Goal: Transaction & Acquisition: Purchase product/service

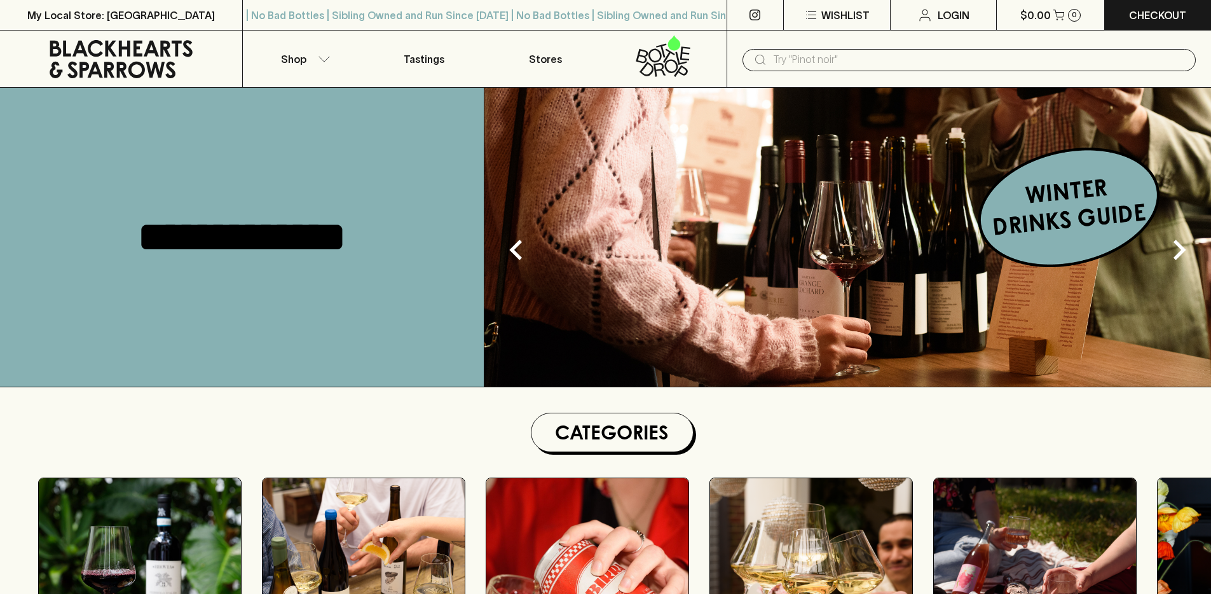
click at [366, 64] on link "Tastings" at bounding box center [424, 59] width 121 height 57
click at [308, 62] on button "Shop" at bounding box center [303, 59] width 121 height 57
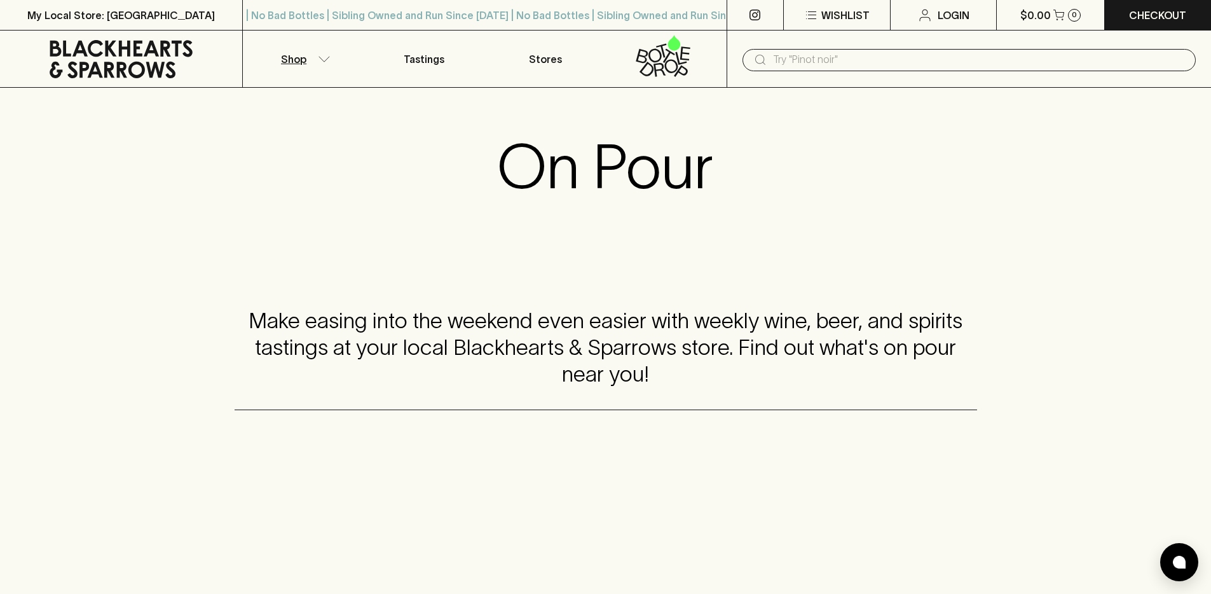
click at [318, 76] on button "Shop" at bounding box center [303, 59] width 121 height 57
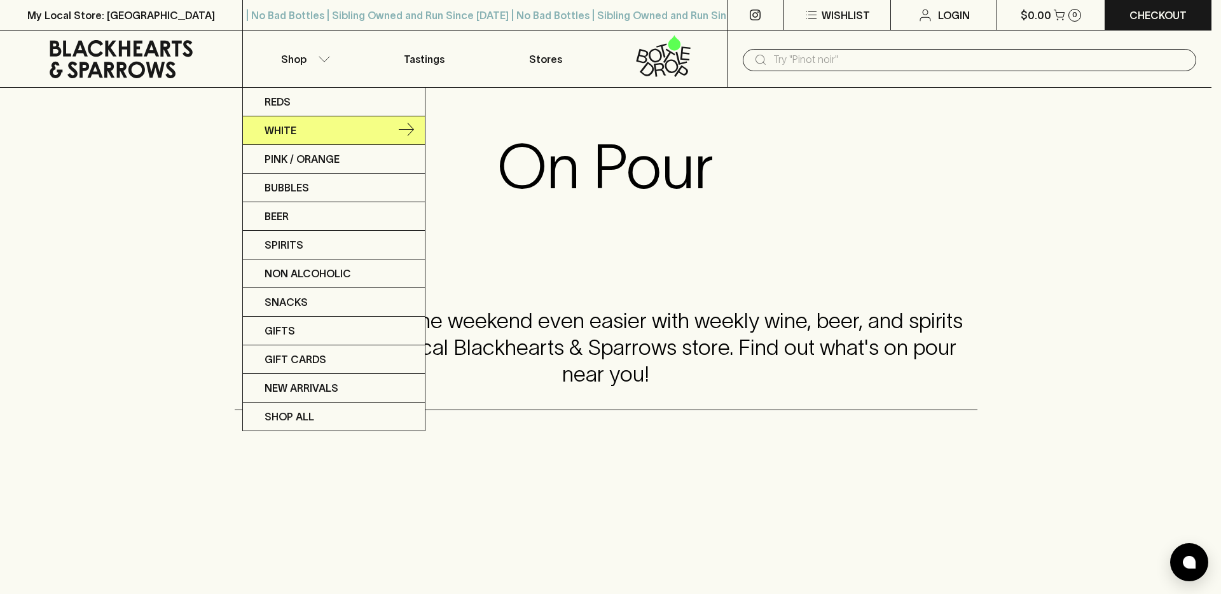
click at [338, 130] on link "White" at bounding box center [334, 130] width 182 height 29
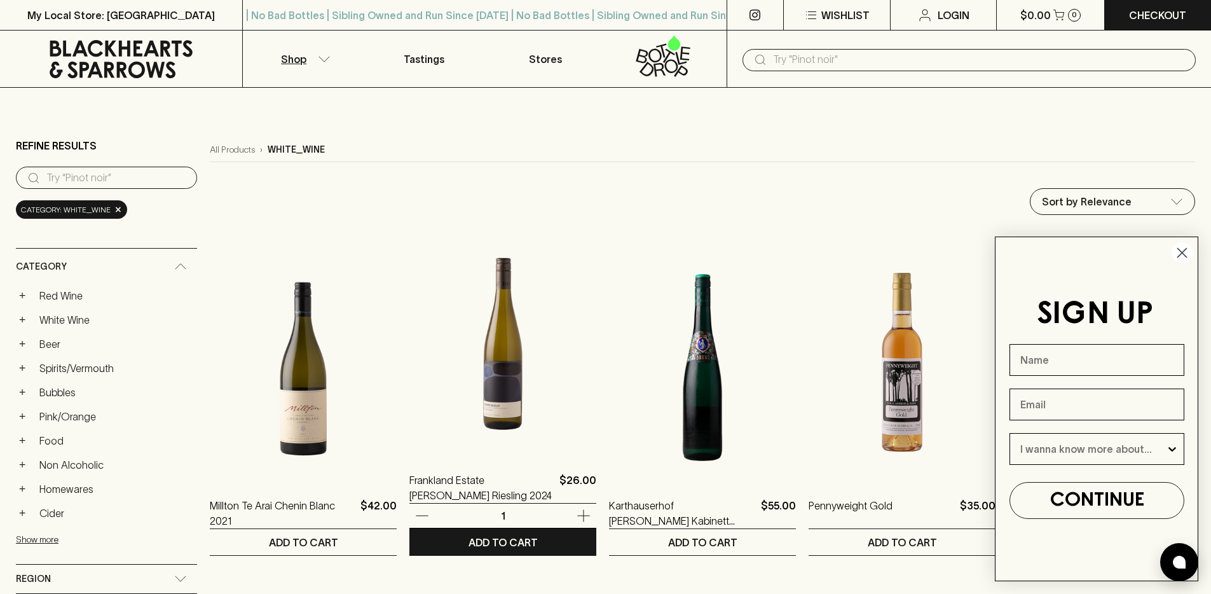
click at [499, 401] on img at bounding box center [502, 342] width 187 height 222
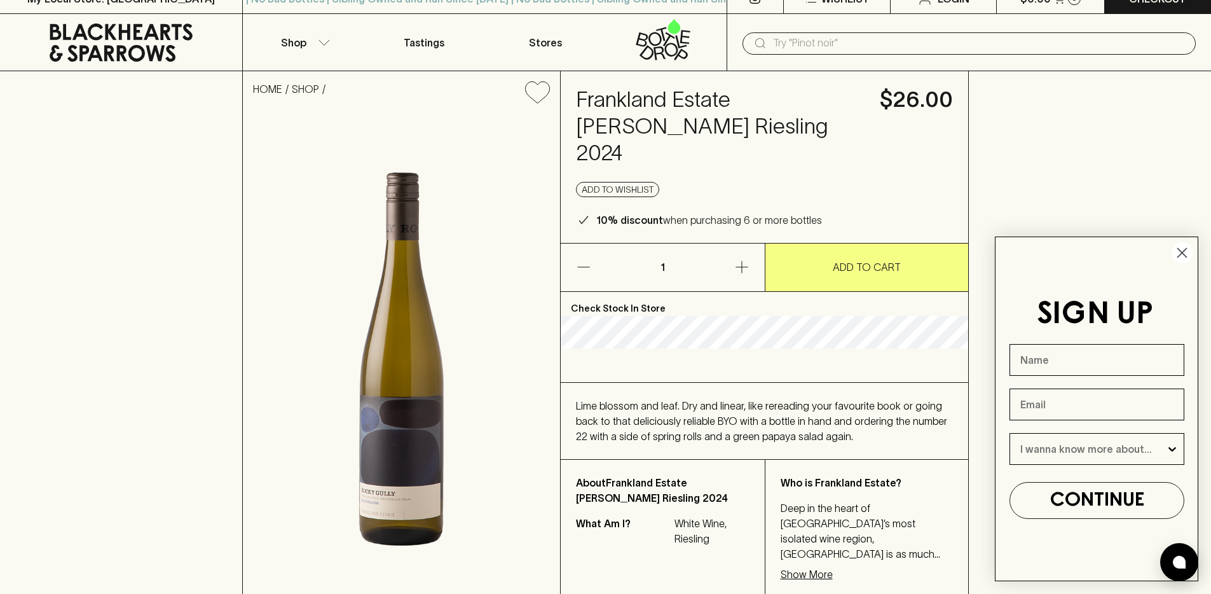
scroll to position [25, 0]
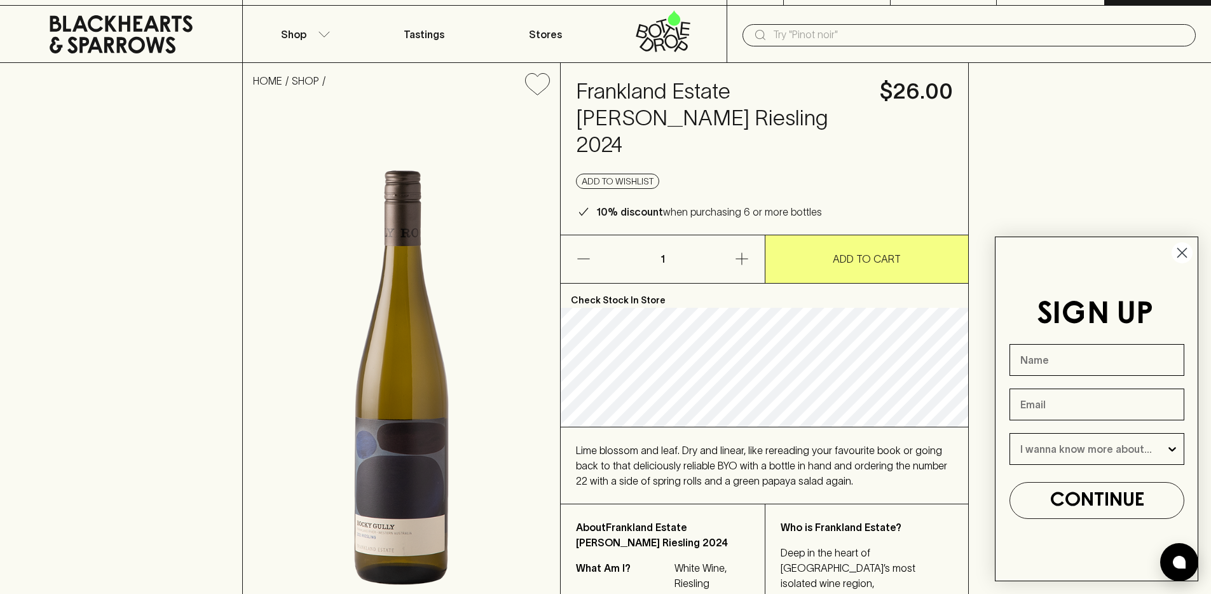
click at [1185, 256] on icon "Close dialog" at bounding box center [1182, 253] width 9 height 9
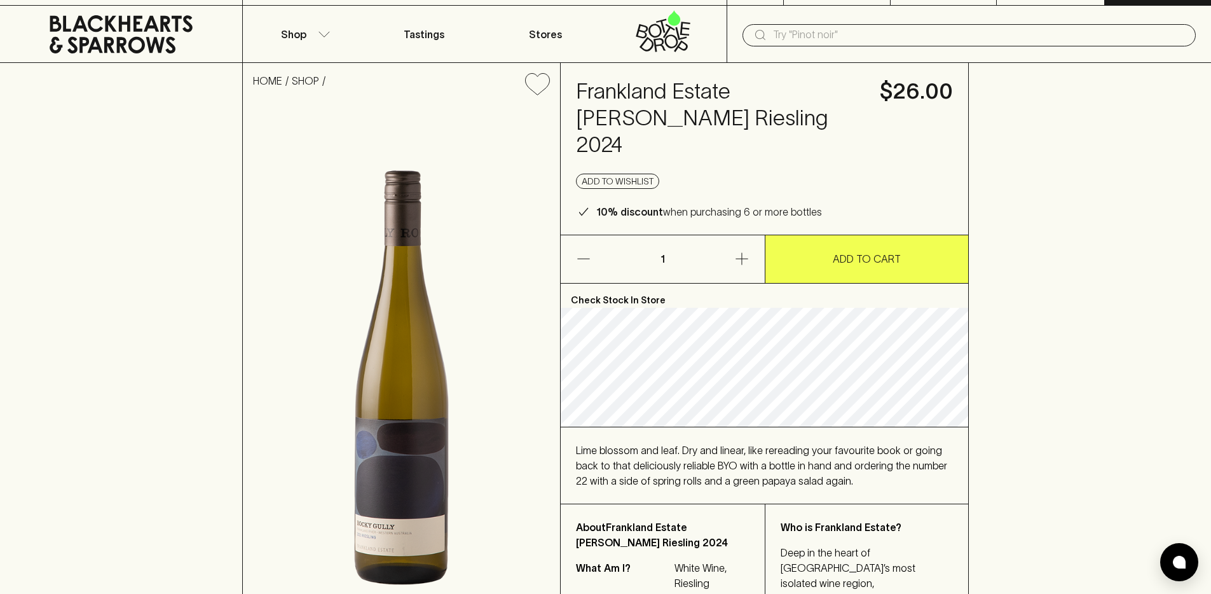
click at [831, 247] on button "ADD TO CART" at bounding box center [866, 259] width 203 height 48
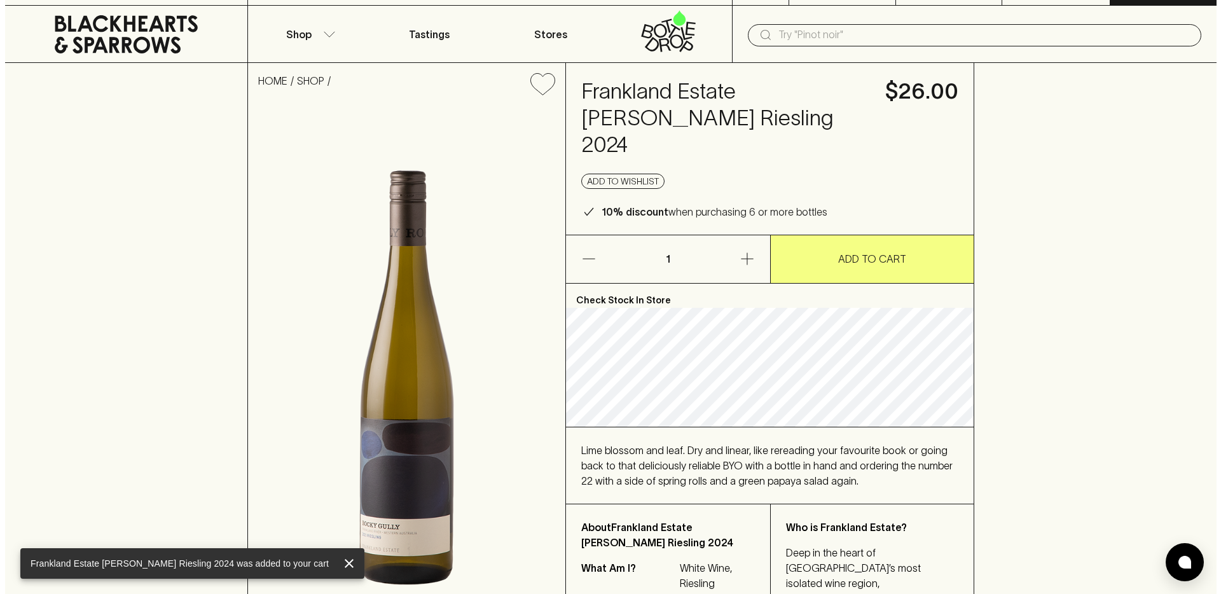
scroll to position [0, 0]
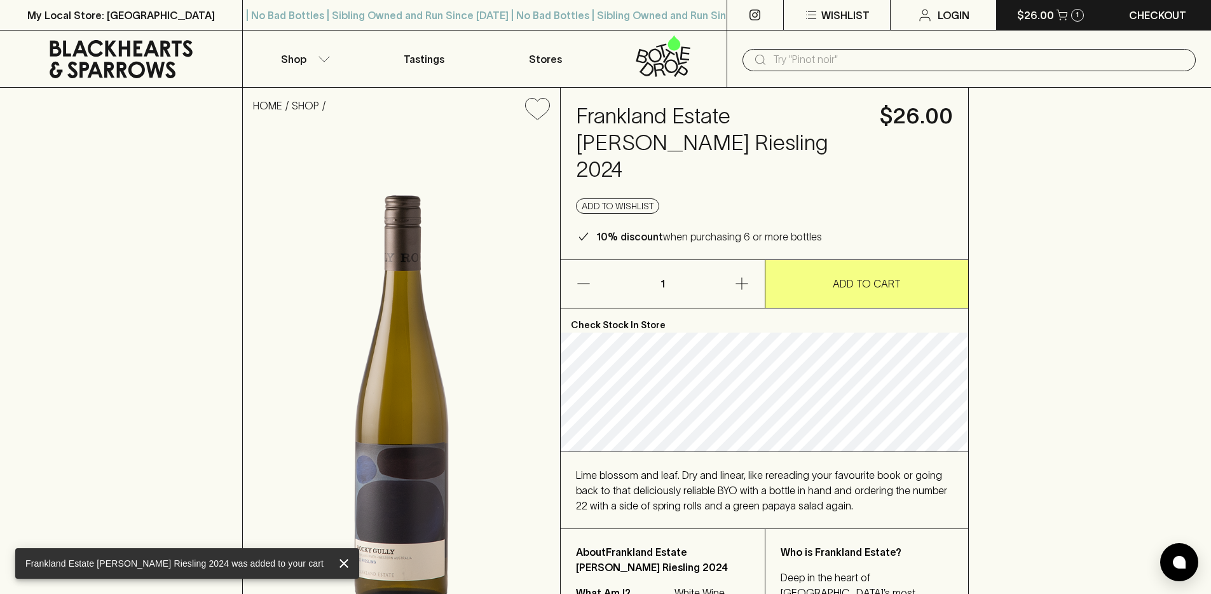
click at [1050, 18] on p "$26.00" at bounding box center [1035, 15] width 37 height 15
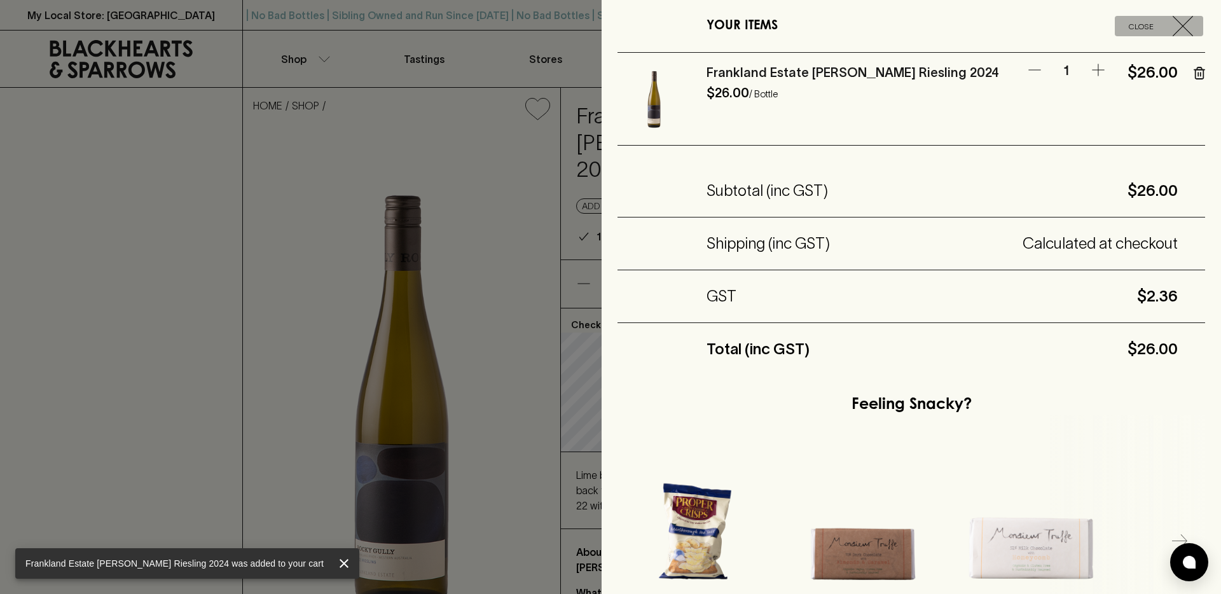
click at [1177, 32] on icon "button" at bounding box center [1182, 26] width 20 height 20
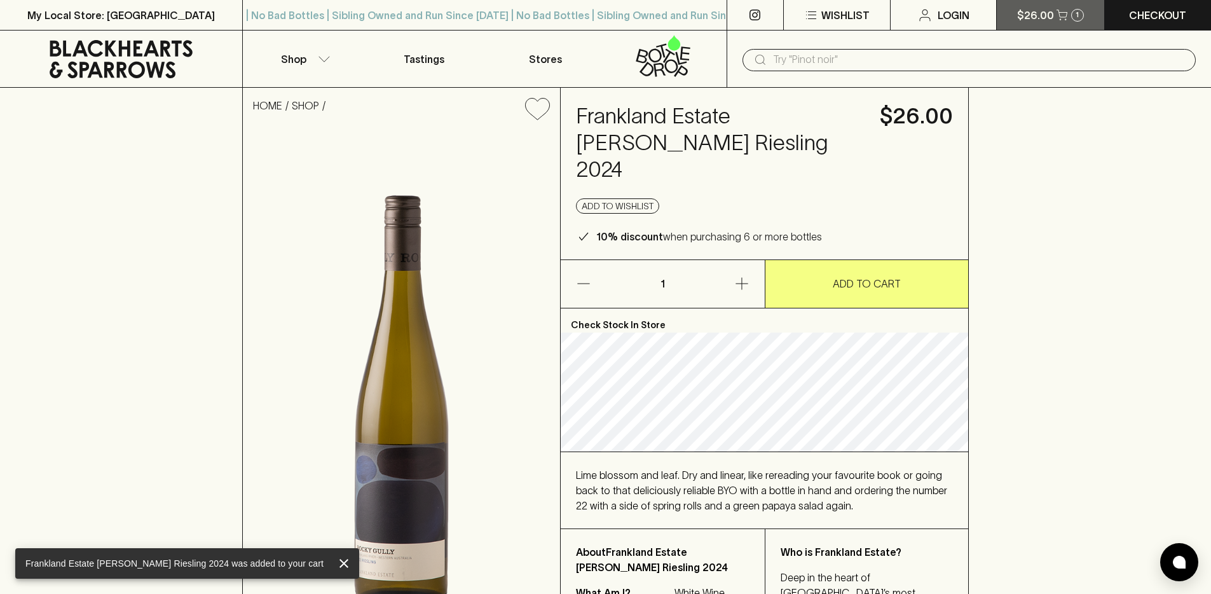
click at [1055, 24] on button "$26.00 1" at bounding box center [1050, 15] width 107 height 30
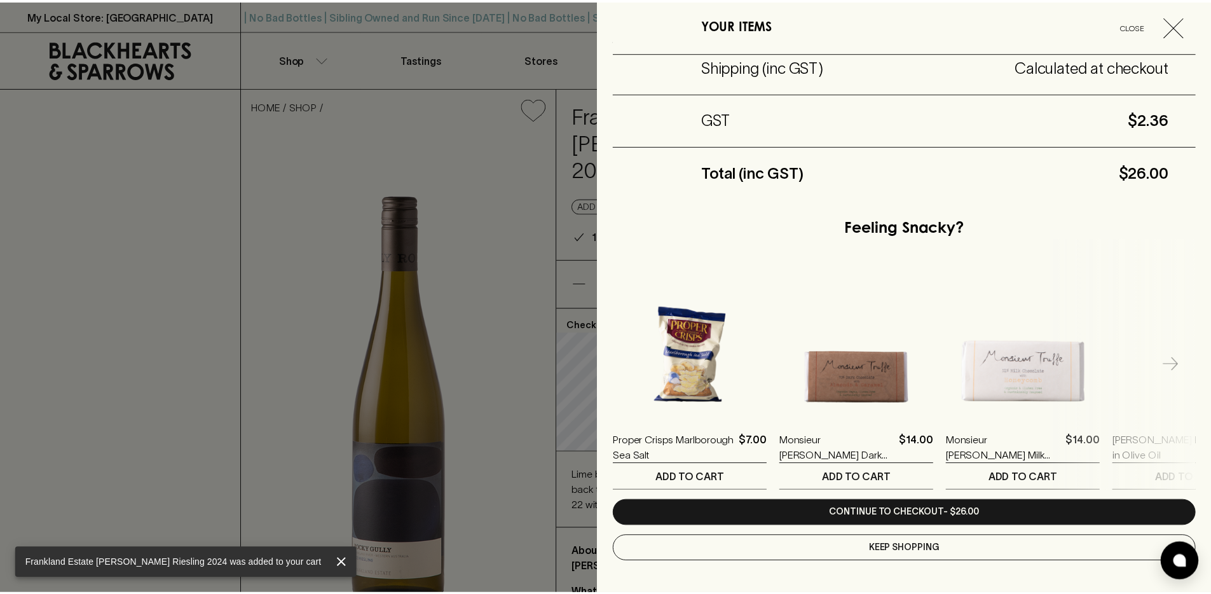
scroll to position [112, 0]
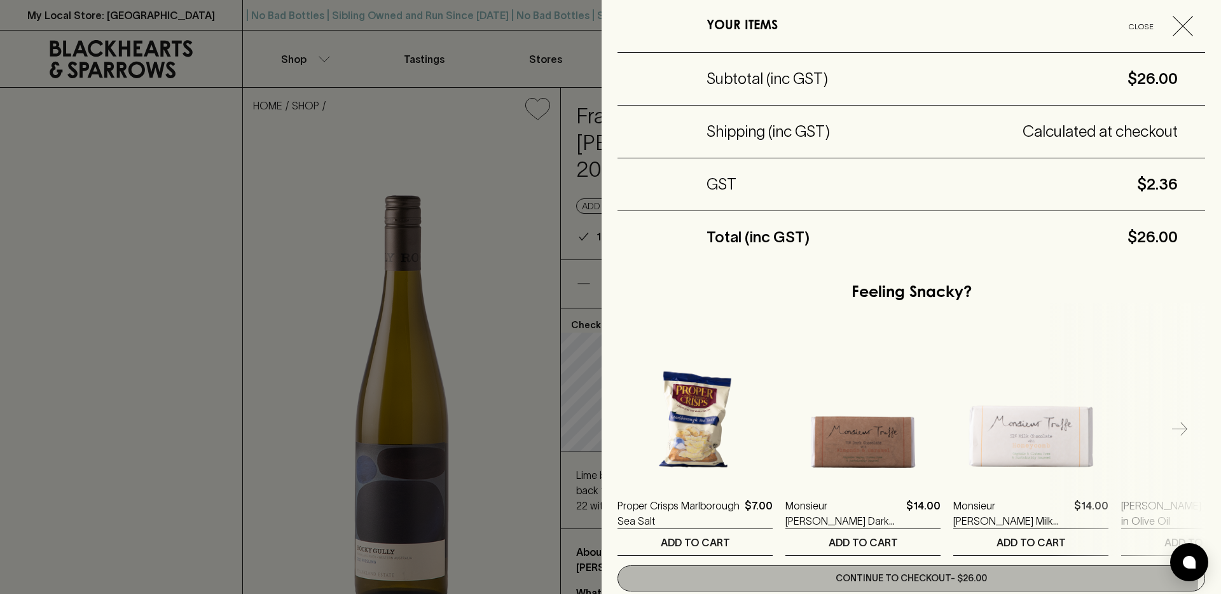
click at [907, 577] on link "Continue to checkout - $26.00" at bounding box center [910, 578] width 587 height 26
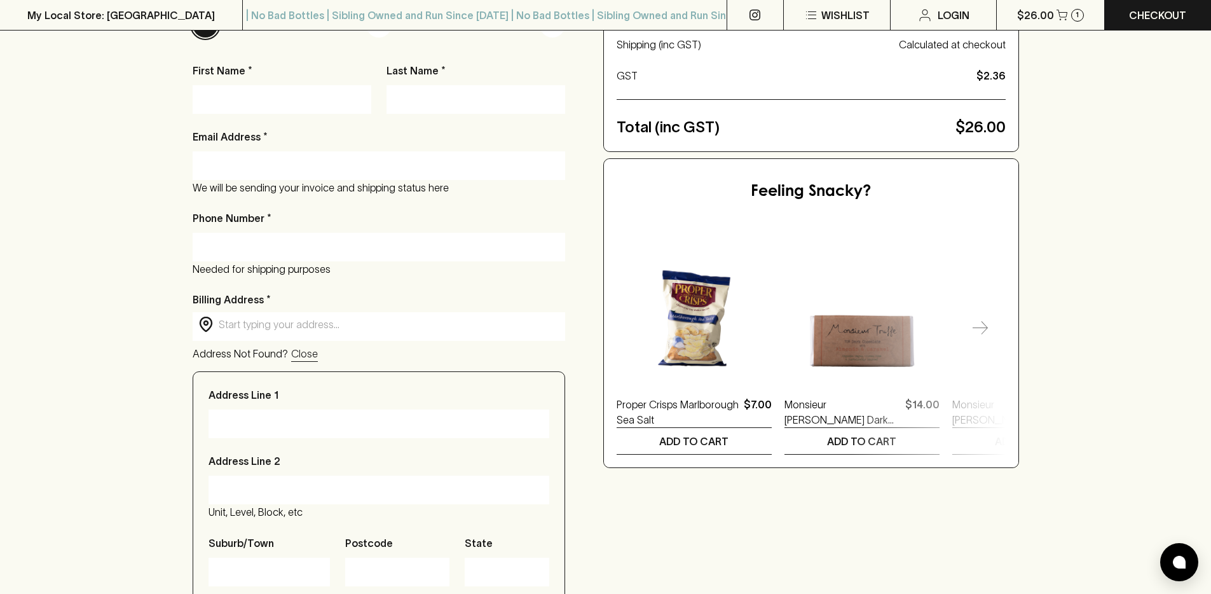
scroll to position [95, 0]
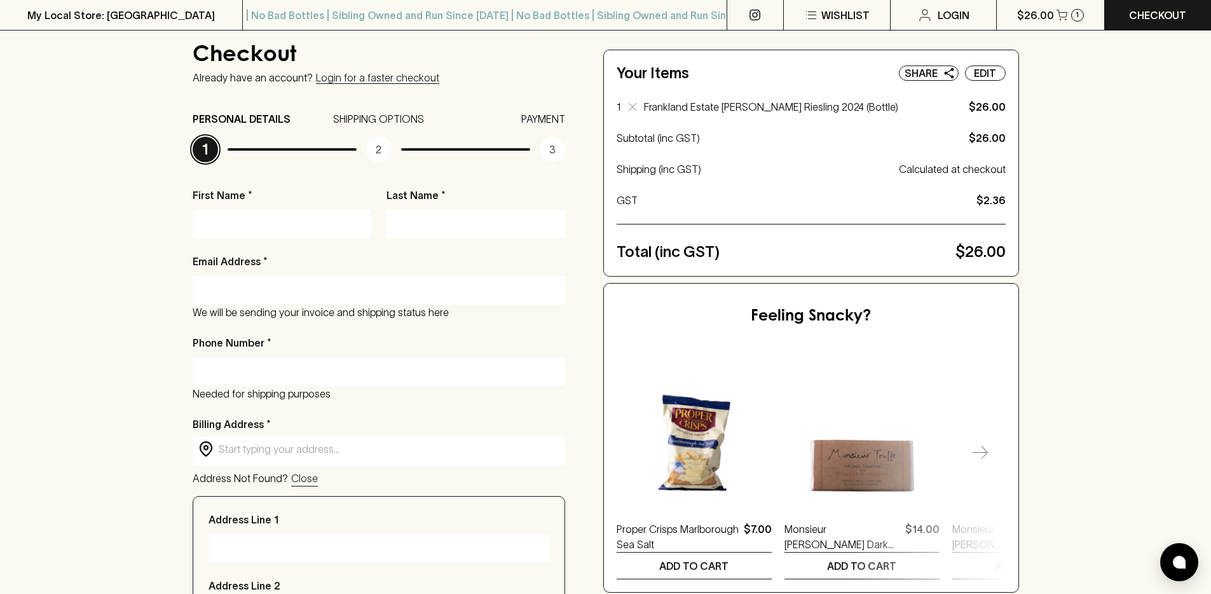
click at [273, 241] on div "First Name * Last Name * Email Address * We will be sending your invoice and sh…" at bounding box center [379, 568] width 373 height 761
click at [278, 225] on input "First Name *" at bounding box center [282, 224] width 160 height 20
click at [254, 231] on input "First Name *" at bounding box center [282, 224] width 160 height 20
type input "[PERSON_NAME]"
click at [462, 224] on input "Last Name *" at bounding box center [476, 224] width 160 height 20
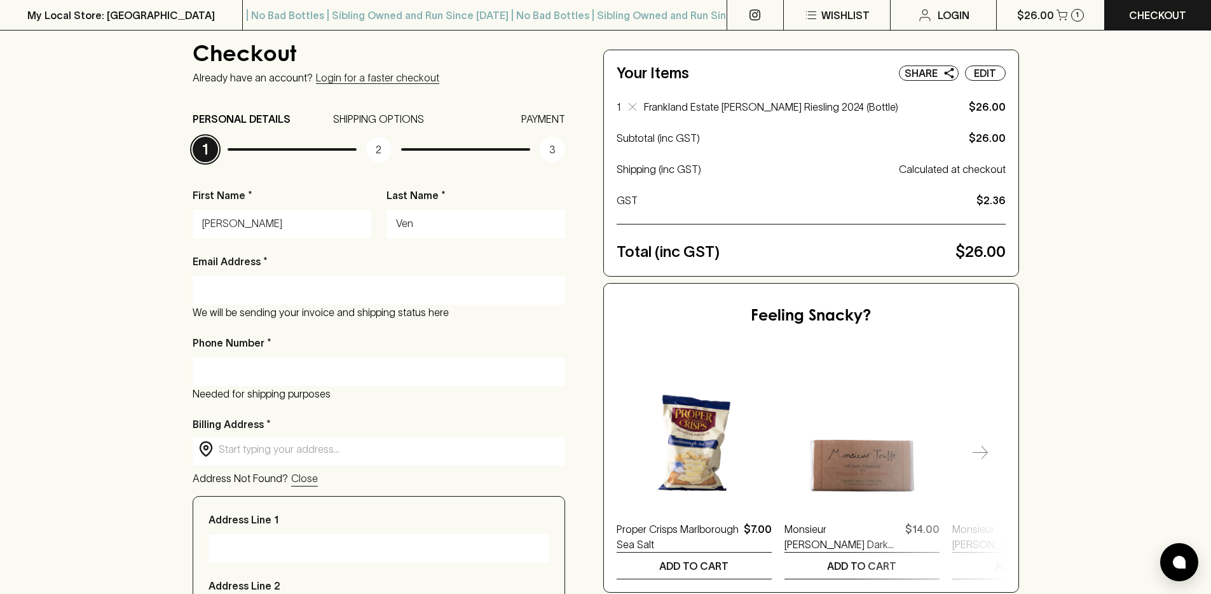
type input "Ventura"
type input "[EMAIL_ADDRESS][DOMAIN_NAME]"
click at [366, 361] on input "Phone Number *" at bounding box center [378, 371] width 353 height 20
type input "0432 609 952"
type input "[STREET_ADDRESS][PERSON_NAME]"
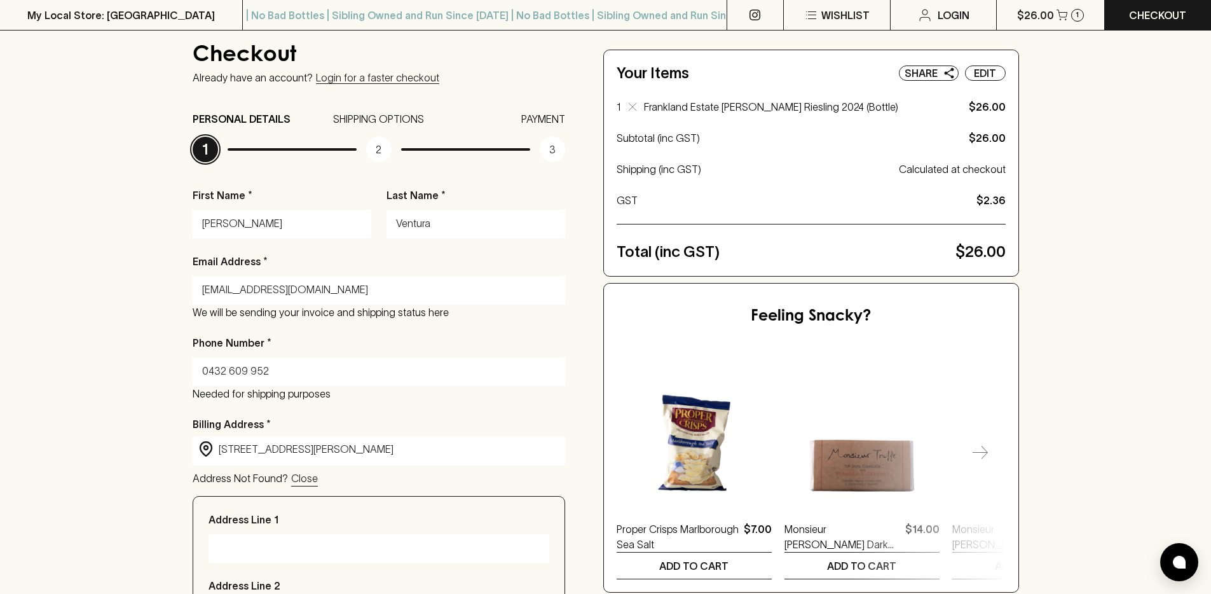
type input "[STREET_ADDRESS][PERSON_NAME]"
type input "[GEOGRAPHIC_DATA]"
type input "3226"
type input "Victoria"
click at [338, 458] on div "​ [STREET_ADDRESS][PERSON_NAME] ​" at bounding box center [379, 449] width 373 height 25
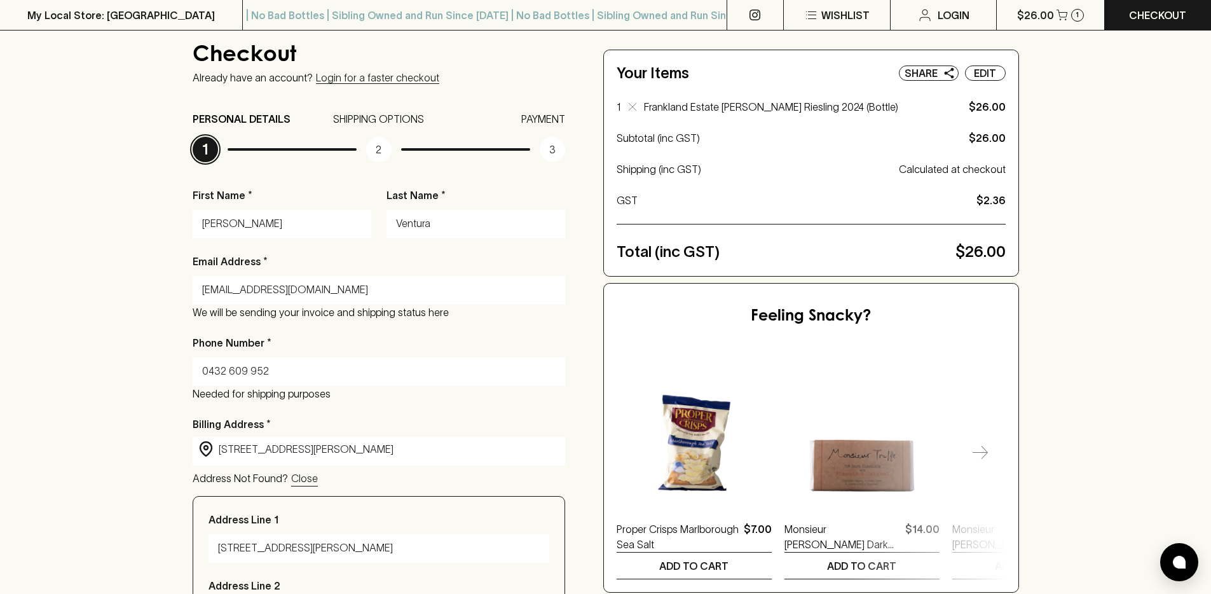
click at [338, 458] on div "​ [STREET_ADDRESS][PERSON_NAME] ​" at bounding box center [379, 449] width 373 height 25
click at [341, 451] on input "[STREET_ADDRESS][PERSON_NAME]" at bounding box center [389, 449] width 341 height 15
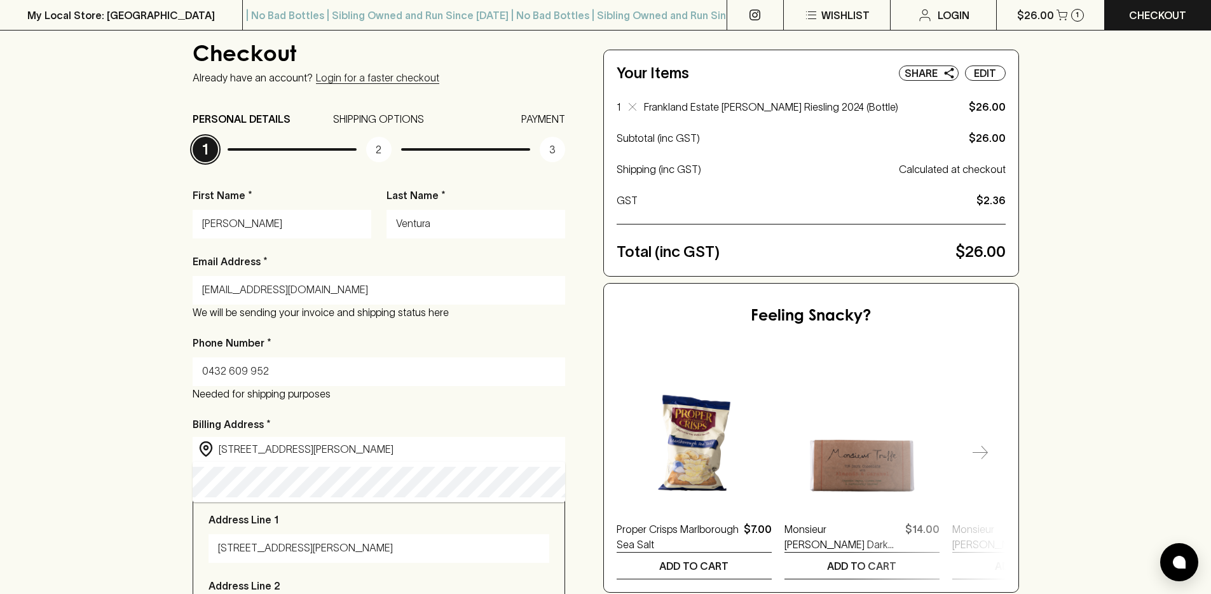
click at [341, 451] on input "[STREET_ADDRESS][PERSON_NAME]" at bounding box center [389, 449] width 341 height 15
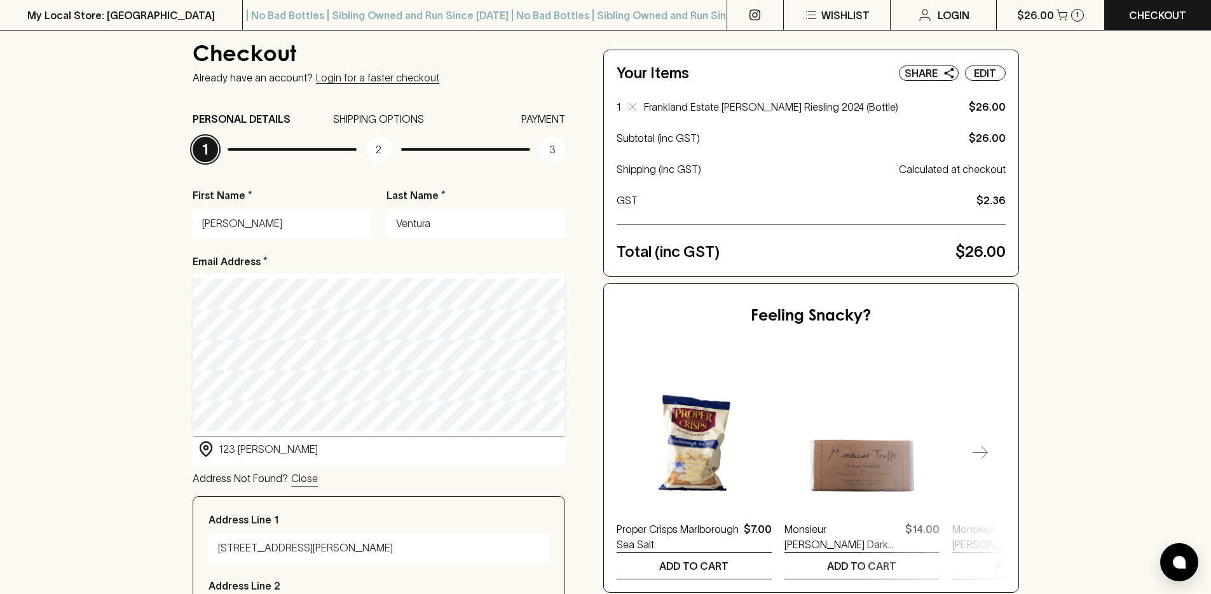
type input "[STREET_ADDRESS][PERSON_NAME]"
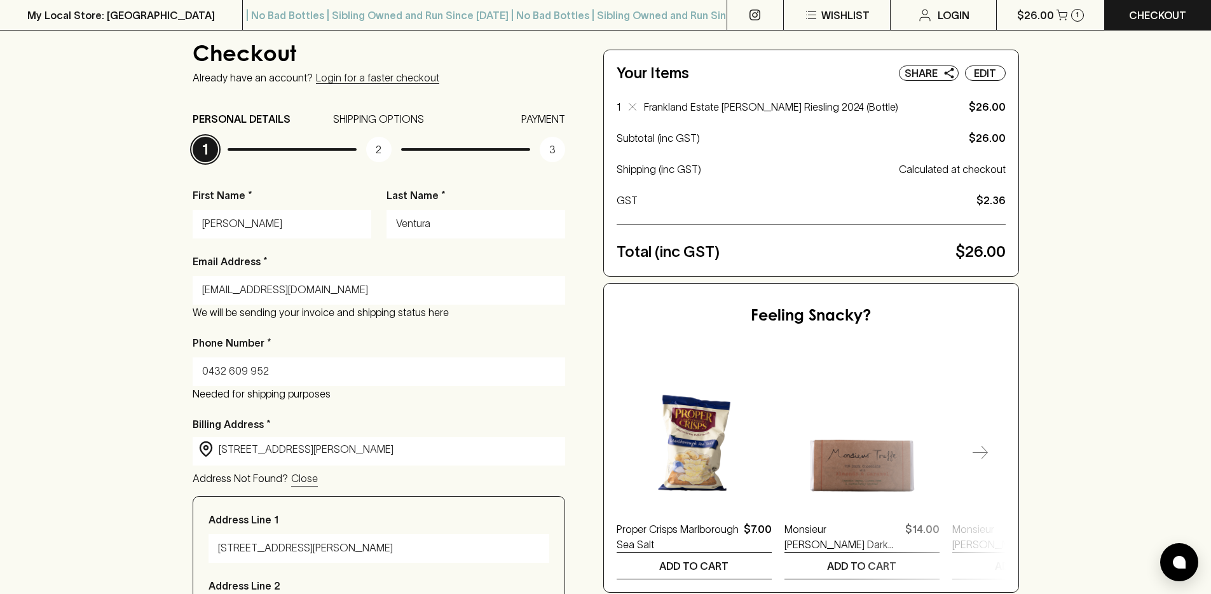
type input "[STREET_ADDRESS][PERSON_NAME]"
type input "Fitzroy"
type input "3065"
type input "[STREET_ADDRESS][PERSON_NAME]"
click at [93, 390] on div "Checkout Already have an account? Login for a faster checkout PERSONAL DETAILS …" at bounding box center [605, 495] width 1211 height 1007
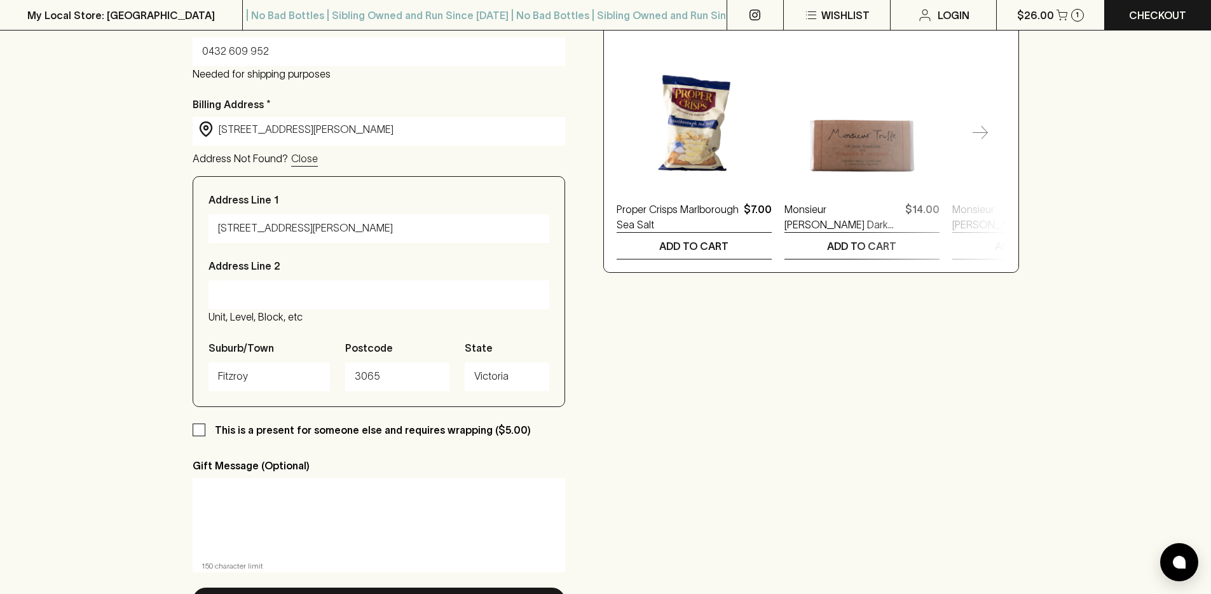
scroll to position [578, 0]
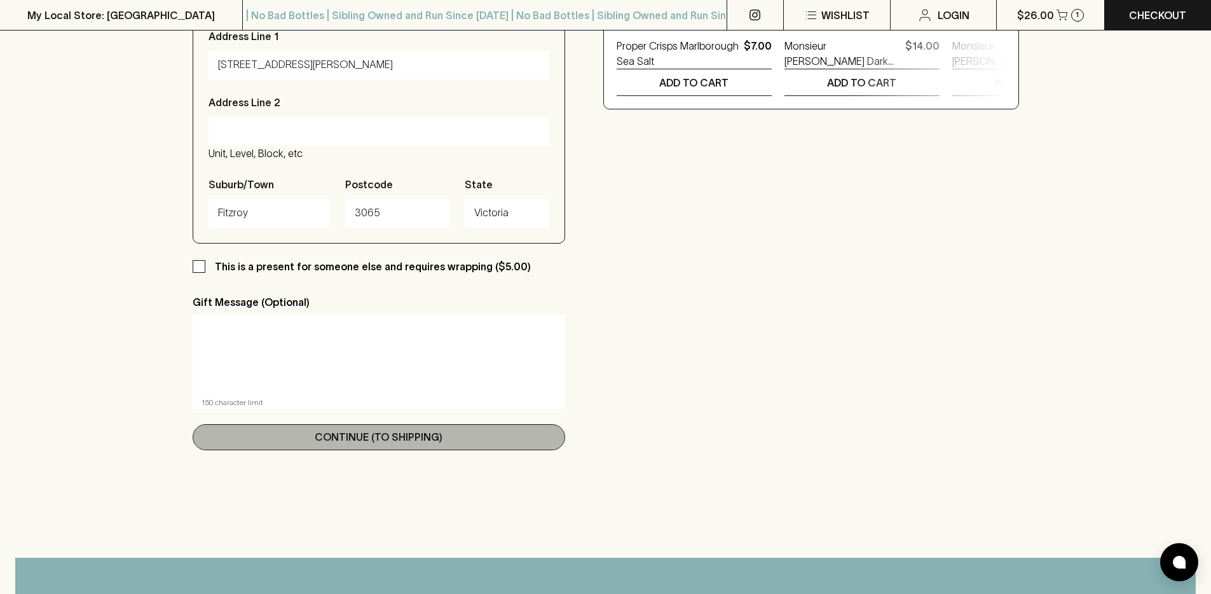
click at [334, 442] on p "Continue (To Shipping)" at bounding box center [379, 436] width 128 height 15
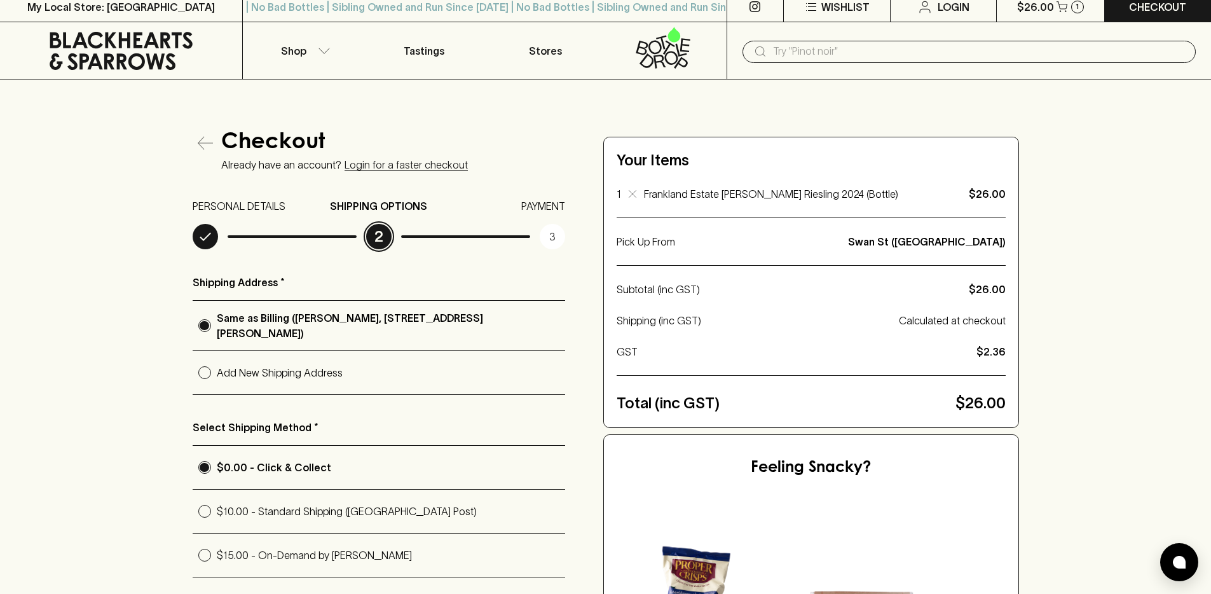
scroll to position [37, 0]
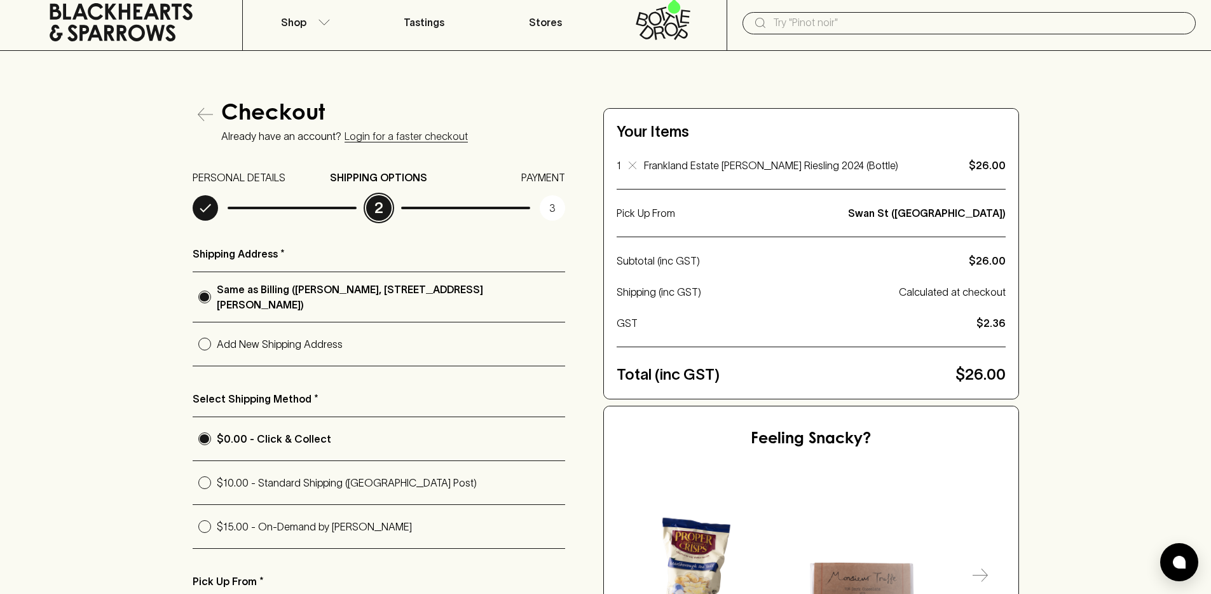
click at [247, 509] on label "$15.00 - On-Demand by [PERSON_NAME]" at bounding box center [379, 526] width 373 height 43
click at [217, 514] on input "$15.00 - On-Demand by [PERSON_NAME]" at bounding box center [205, 526] width 24 height 24
radio input "true"
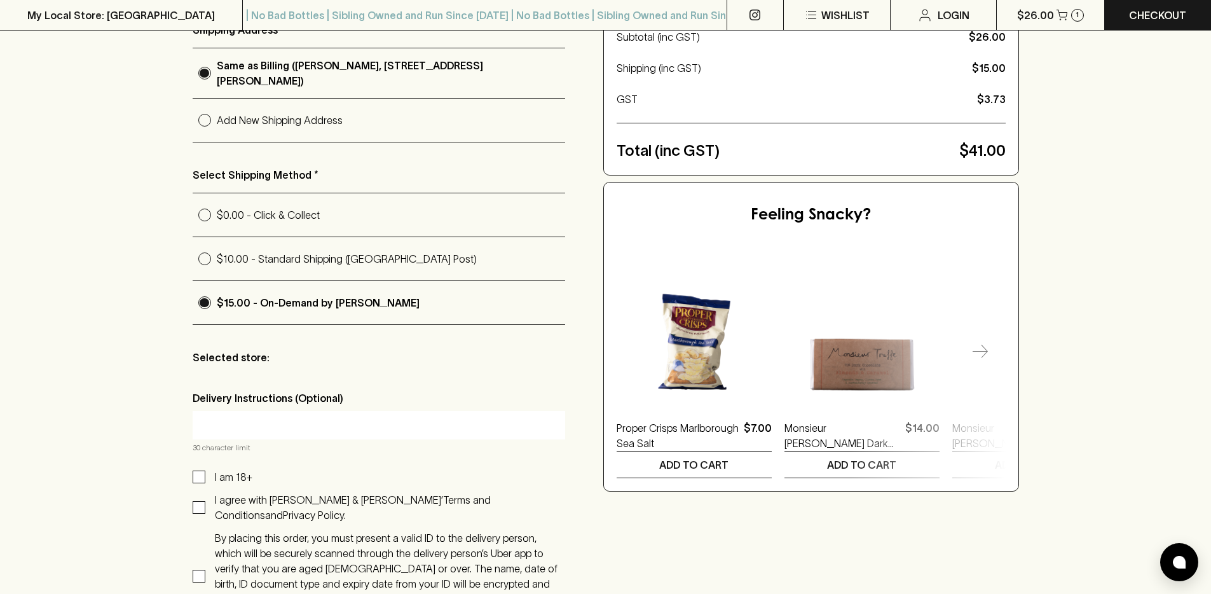
scroll to position [302, 0]
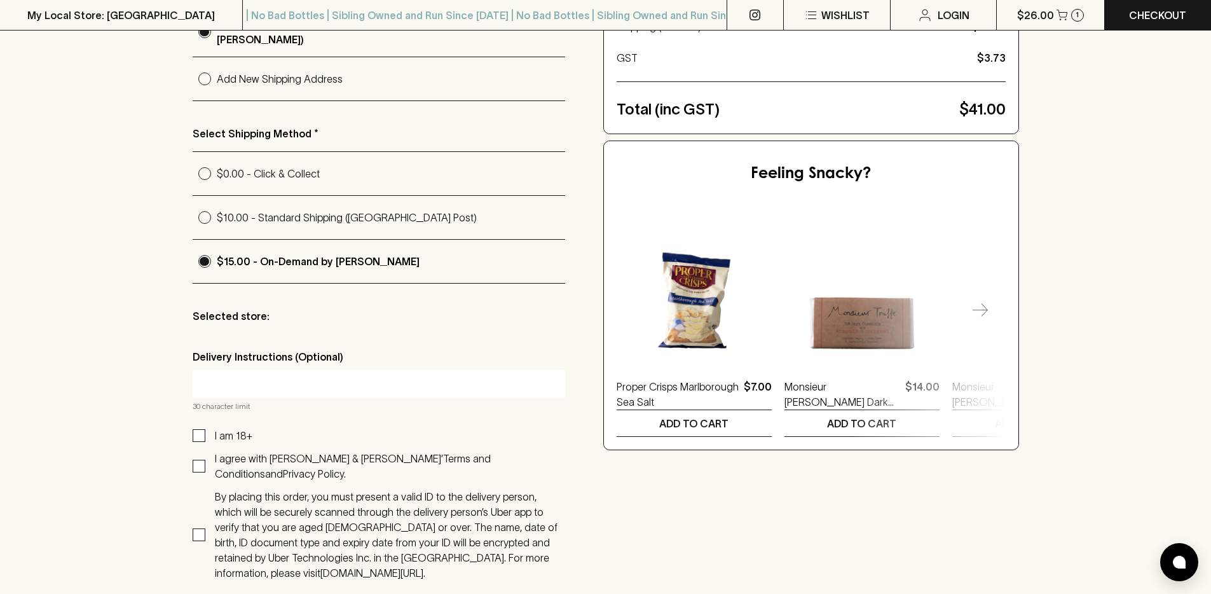
click at [193, 432] on input "I am 18+" at bounding box center [199, 435] width 13 height 13
checkbox input "true"
click at [200, 460] on input "I agree with [PERSON_NAME] & [PERSON_NAME]’ Terms and Conditions and Privacy Po…" at bounding box center [199, 466] width 13 height 13
checkbox input "true"
drag, startPoint x: 250, startPoint y: 484, endPoint x: 486, endPoint y: 488, distance: 235.9
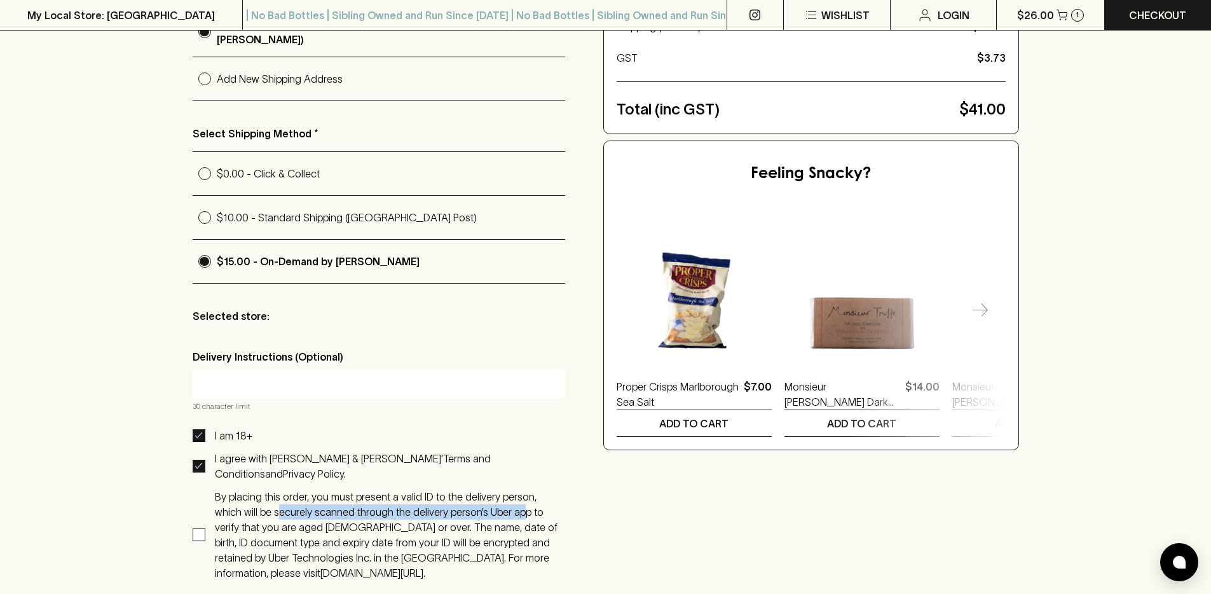
click at [443, 464] on p "By placing this order, you must present a valid ID to the delivery person, whic…" at bounding box center [329, 458] width 228 height 11
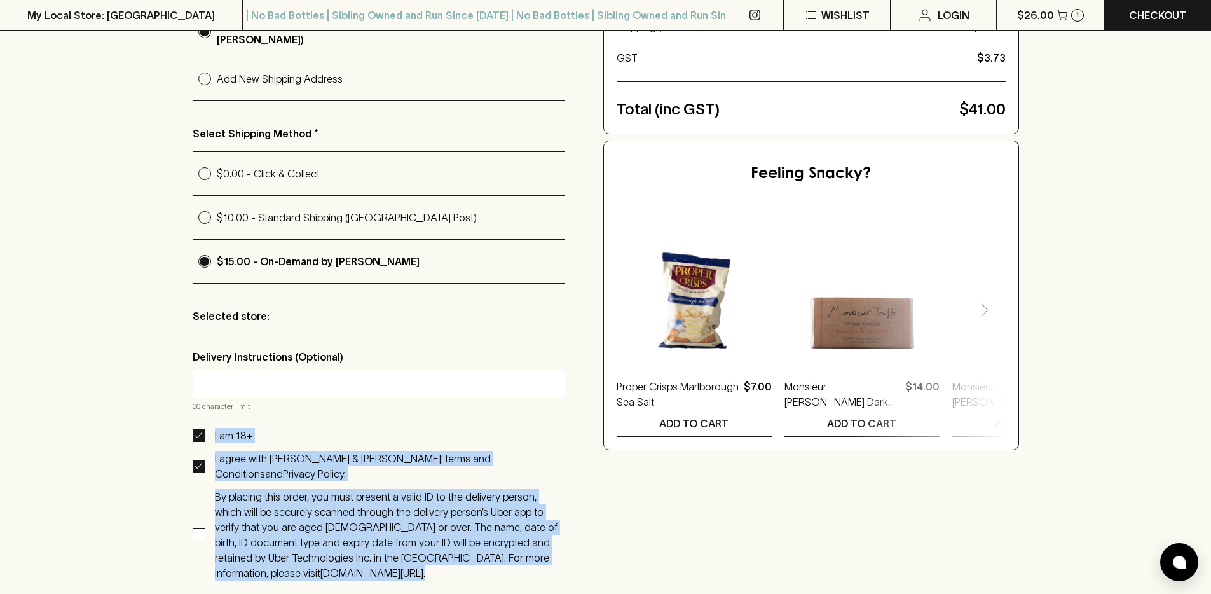
drag, startPoint x: 582, startPoint y: 489, endPoint x: 185, endPoint y: 420, distance: 402.6
click at [185, 420] on div "Checkout Already have an account? Login for a faster checkout PERSONAL DETAILS …" at bounding box center [605, 229] width 1211 height 887
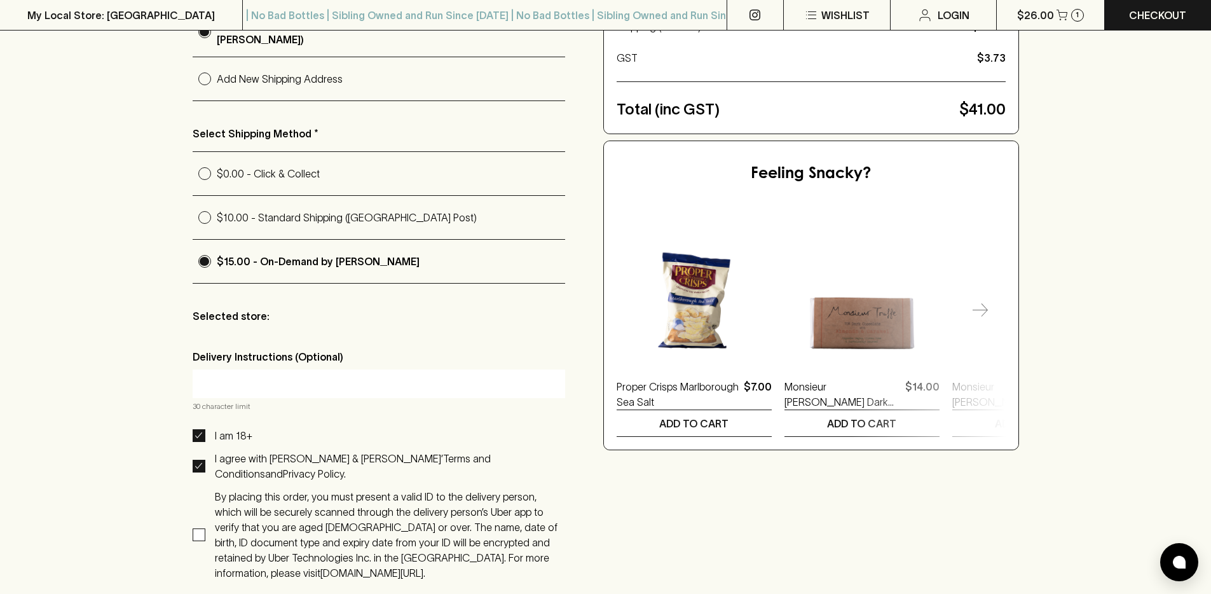
click at [733, 523] on div "Checkout Already have an account? Login for a faster checkout PERSONAL DETAILS …" at bounding box center [606, 229] width 826 height 785
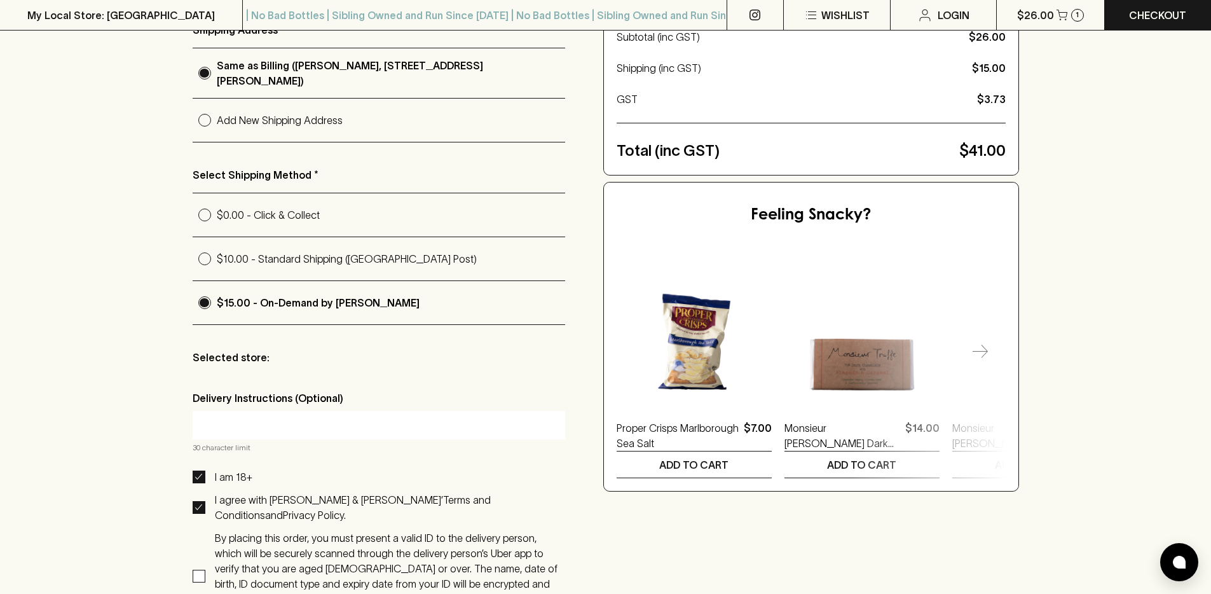
scroll to position [386, 0]
